Goal: Task Accomplishment & Management: Complete application form

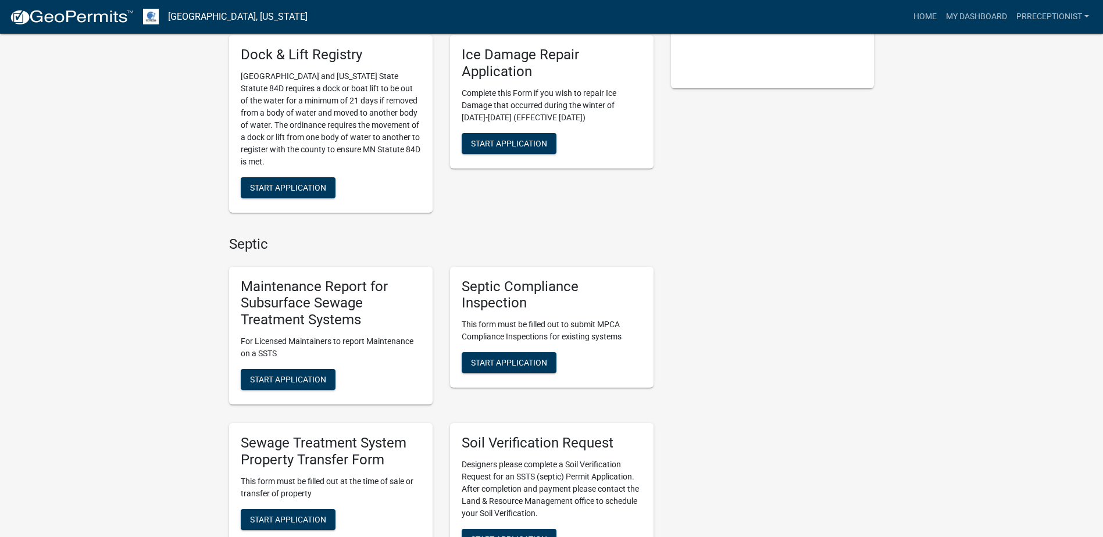
scroll to position [349, 0]
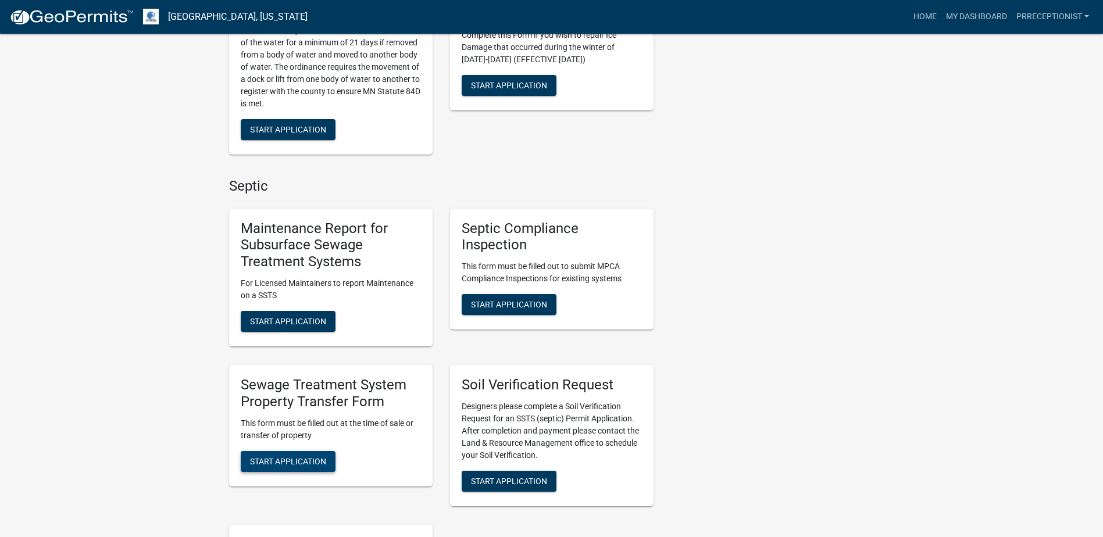
click at [295, 460] on span "Start Application" at bounding box center [288, 461] width 76 height 9
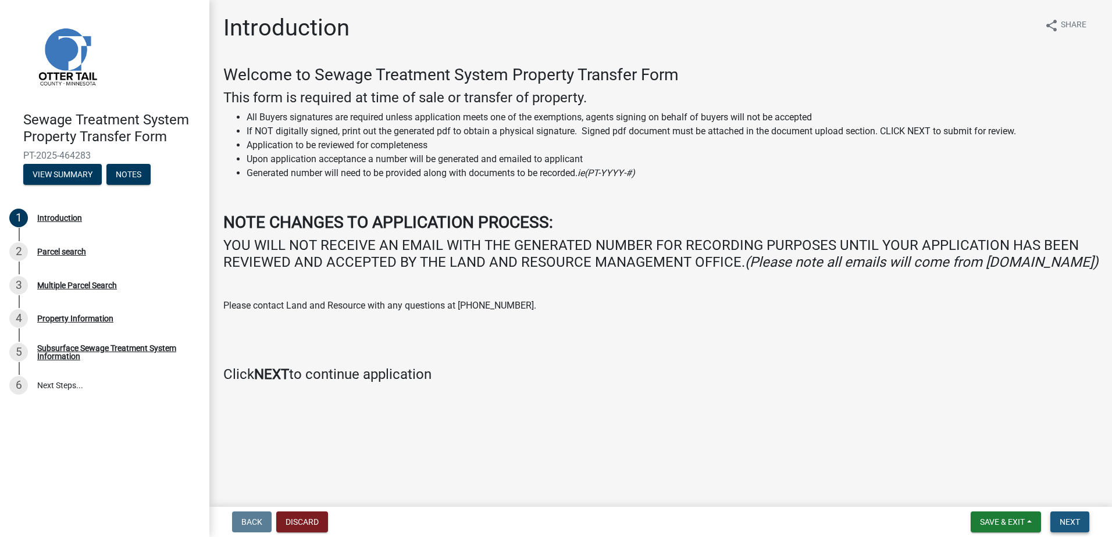
click at [1074, 523] on span "Next" at bounding box center [1070, 522] width 20 height 9
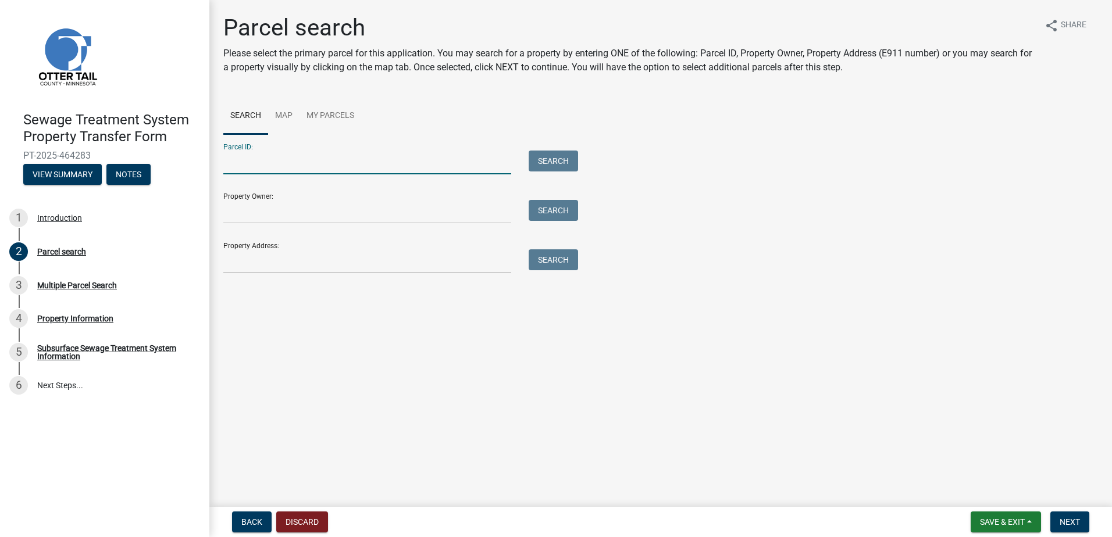
click at [265, 164] on input "Parcel ID:" at bounding box center [367, 163] width 288 height 24
type input "76000990868000"
click at [561, 159] on button "Search" at bounding box center [553, 161] width 49 height 21
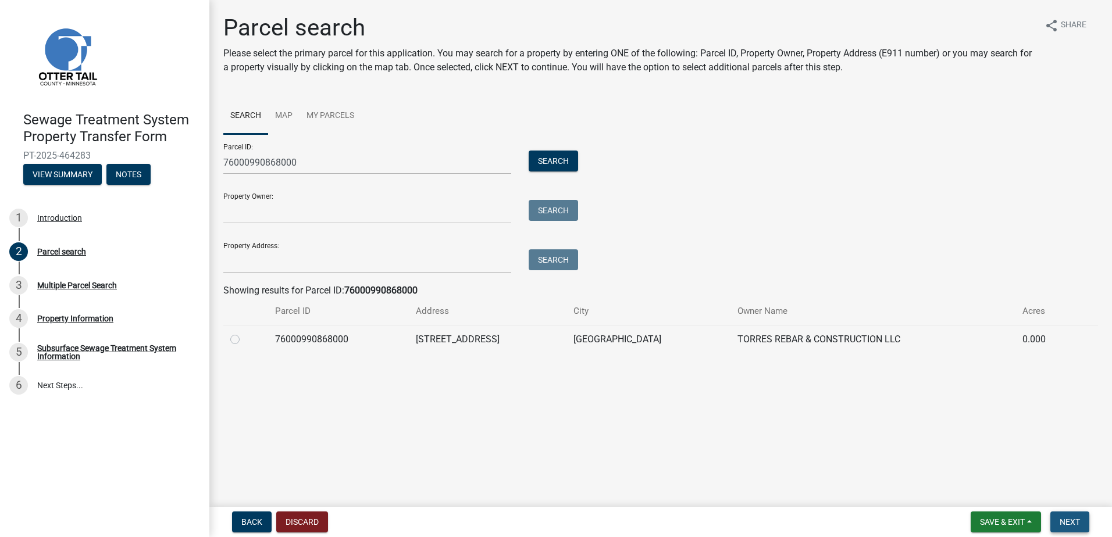
click at [1066, 516] on button "Next" at bounding box center [1069, 522] width 39 height 21
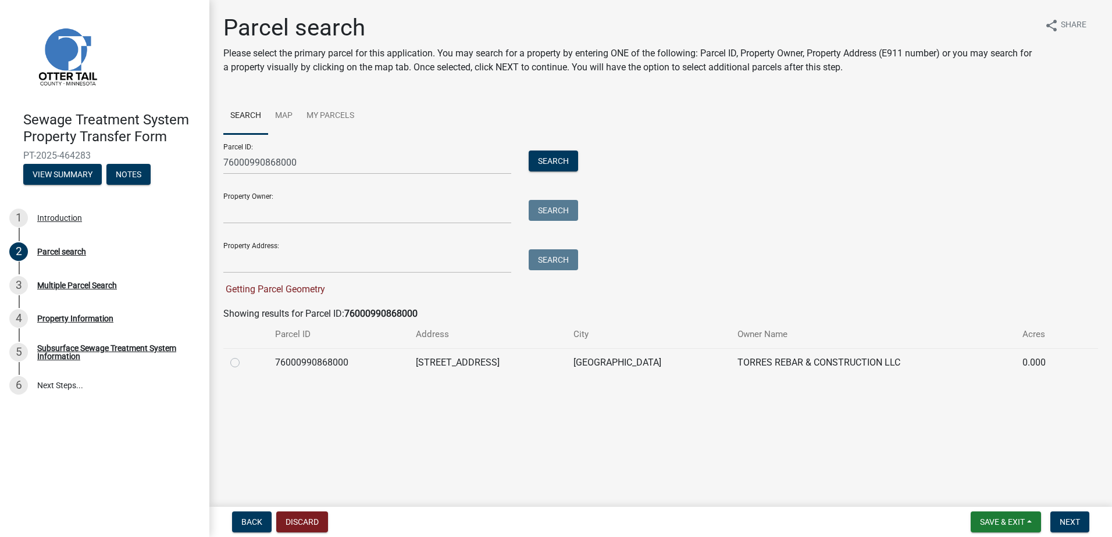
click at [244, 356] on label at bounding box center [244, 356] width 0 height 0
click at [244, 362] on input "radio" at bounding box center [248, 360] width 8 height 8
radio input "true"
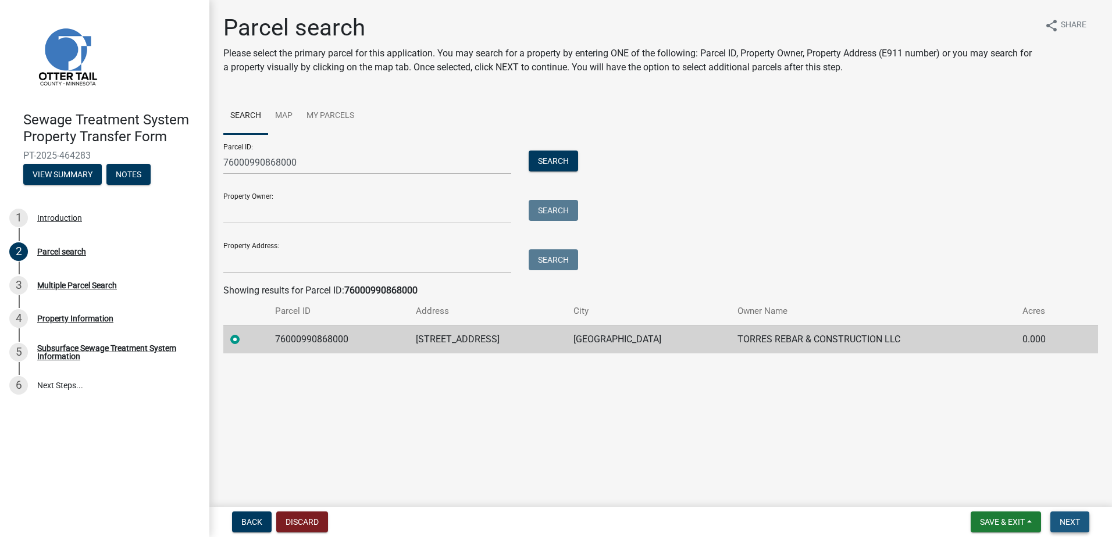
click at [1069, 523] on span "Next" at bounding box center [1070, 522] width 20 height 9
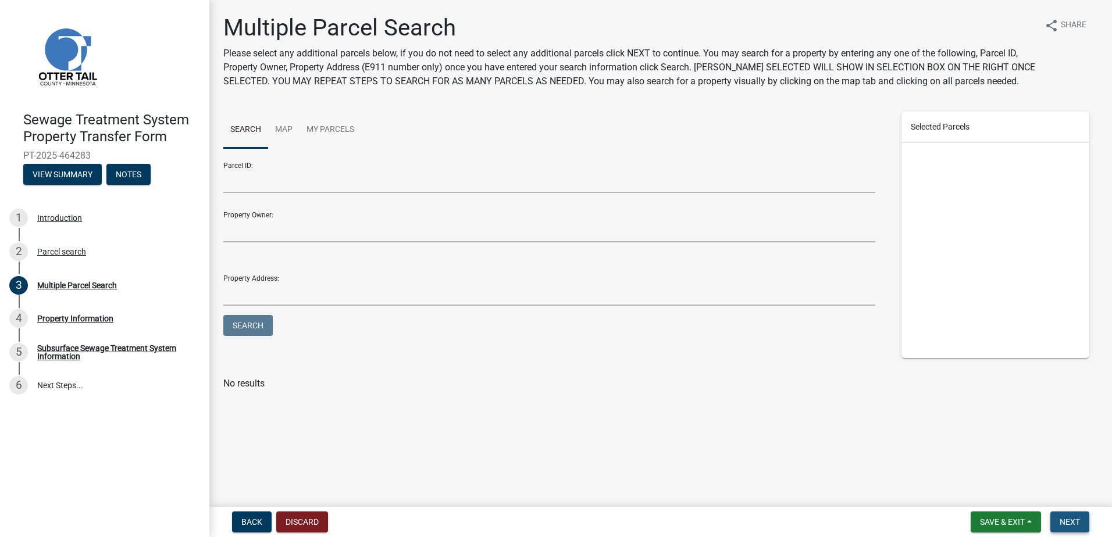
click at [1069, 523] on span "Next" at bounding box center [1070, 522] width 20 height 9
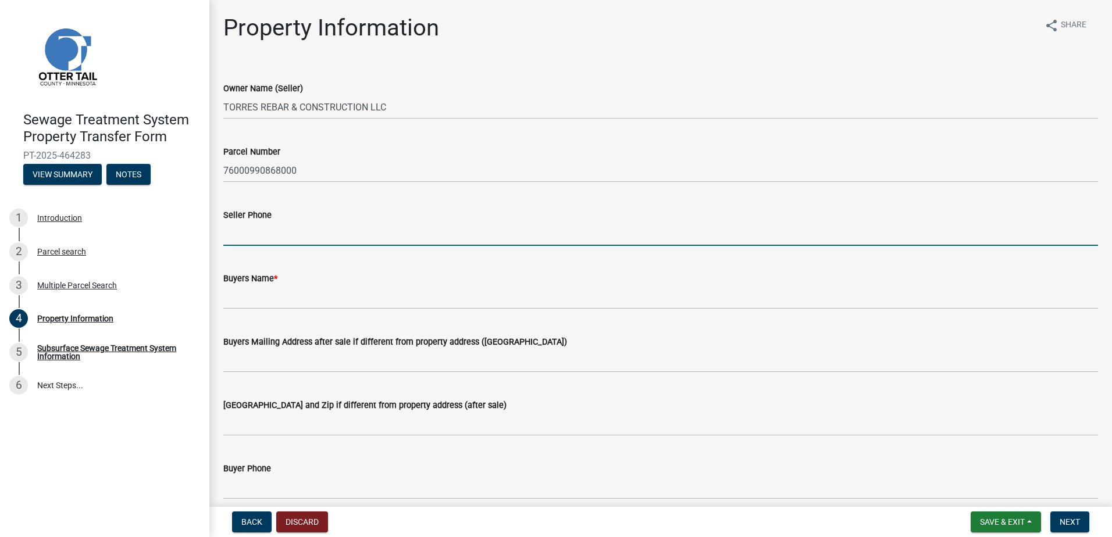
click at [256, 238] on input "Seller Phone" at bounding box center [660, 234] width 875 height 24
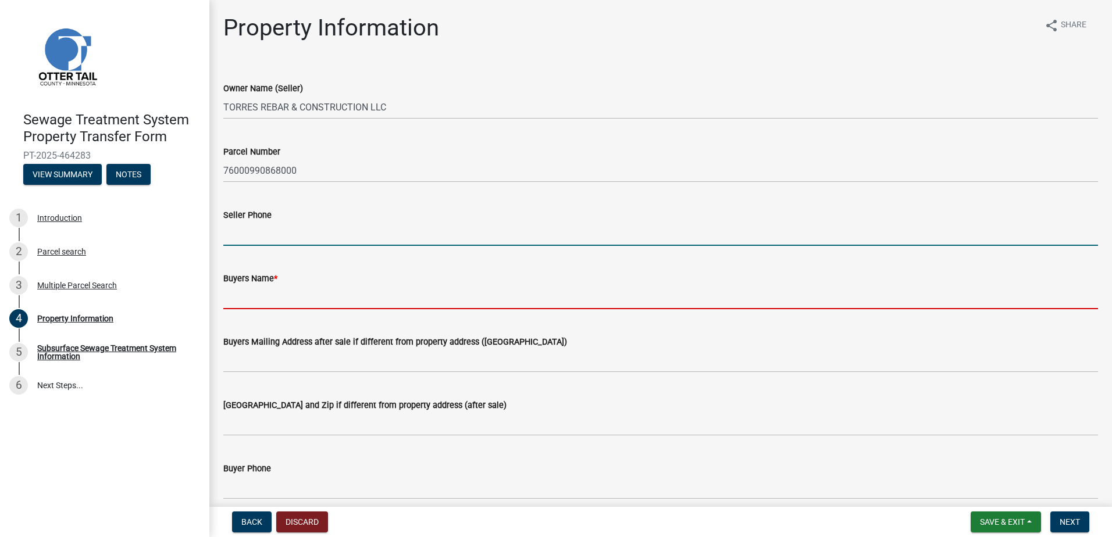
click at [251, 288] on input "Buyers Name *" at bounding box center [660, 298] width 875 height 24
